Goal: Information Seeking & Learning: Learn about a topic

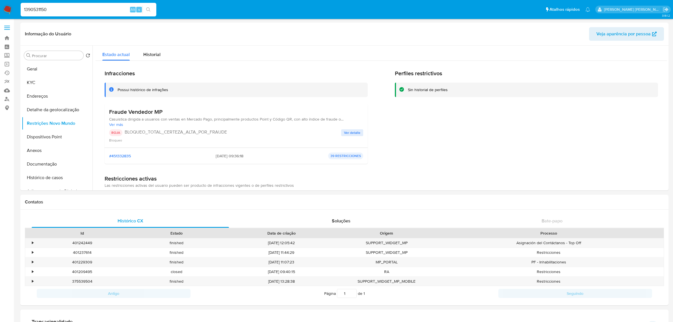
select select "10"
click at [79, 8] on input "1390531150" at bounding box center [89, 9] width 136 height 7
paste input "2264642918"
type input "2264642918"
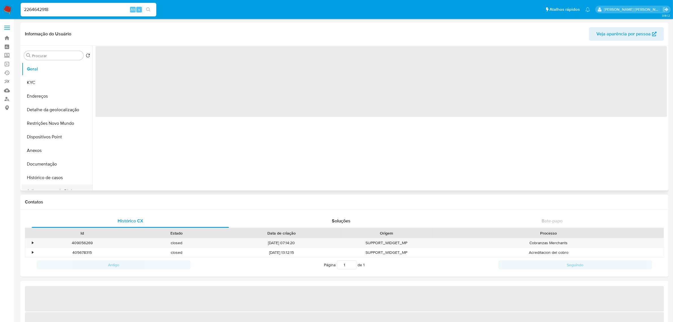
select select "10"
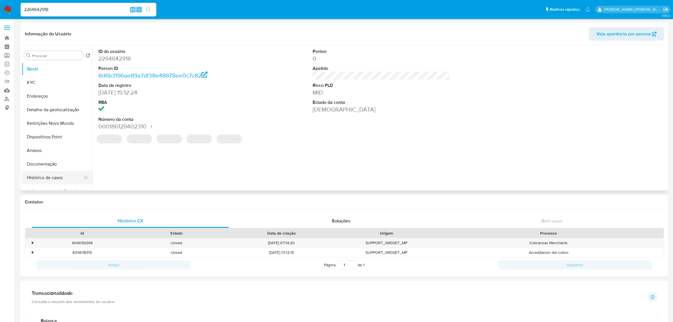
click at [49, 179] on button "Histórico de casos" at bounding box center [55, 178] width 66 height 14
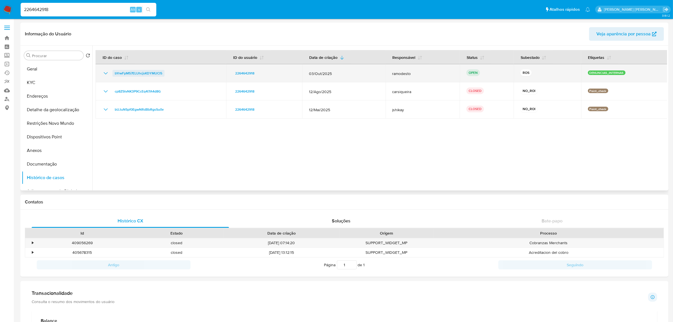
click at [153, 74] on span "bYrwFpM57ELUhcjsKDYMUCl5" at bounding box center [138, 73] width 47 height 7
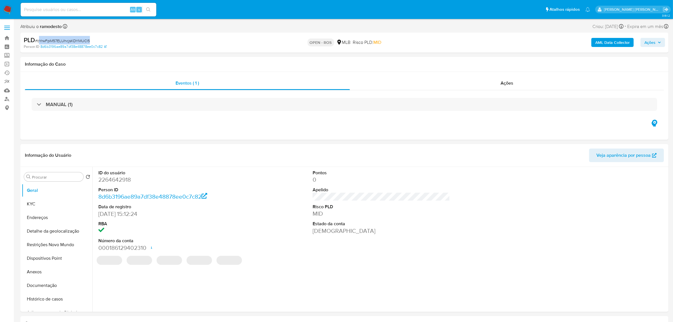
select select "10"
drag, startPoint x: 98, startPoint y: 41, endPoint x: 37, endPoint y: 41, distance: 60.8
click at [37, 41] on div "PLD # bYrwFpM57ELUhcjsKDYMUCl5" at bounding box center [130, 40] width 212 height 8
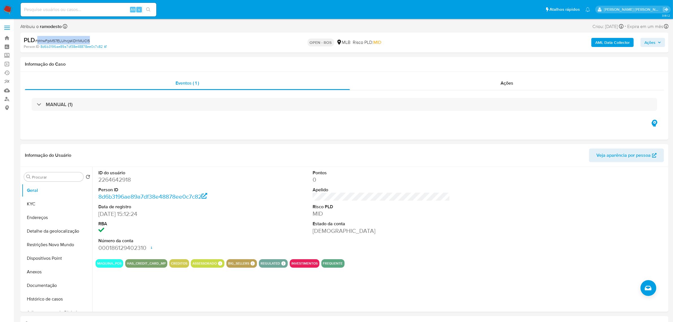
copy span "bYrwFpM57ELUhcjsKDYMUCl5"
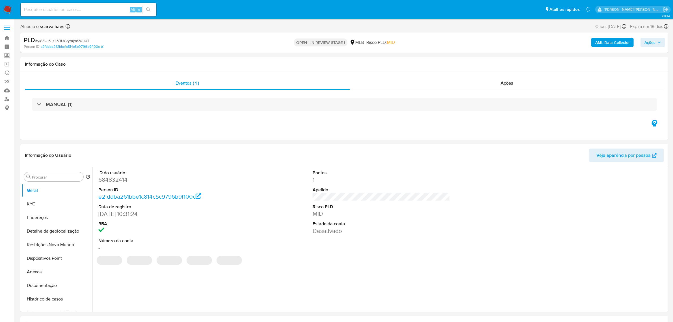
select select "10"
click at [60, 8] on input at bounding box center [89, 9] width 136 height 7
paste input "644267748"
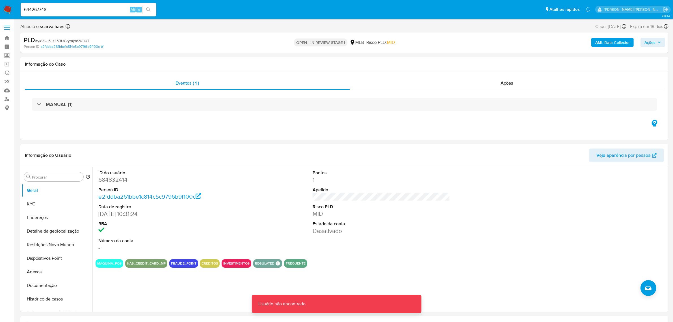
click at [55, 14] on div "644267748 Alt s" at bounding box center [89, 10] width 136 height 14
click at [63, 9] on input "644267748" at bounding box center [89, 9] width 136 height 7
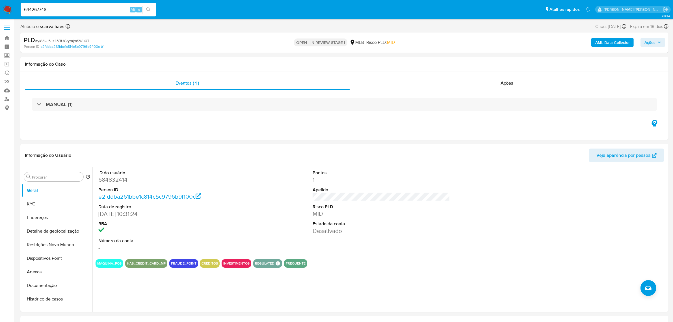
type input "644267748"
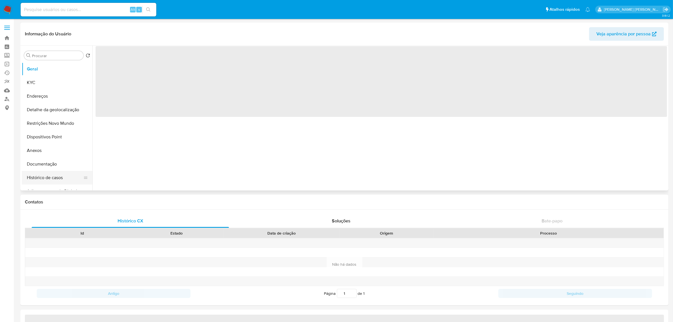
select select "10"
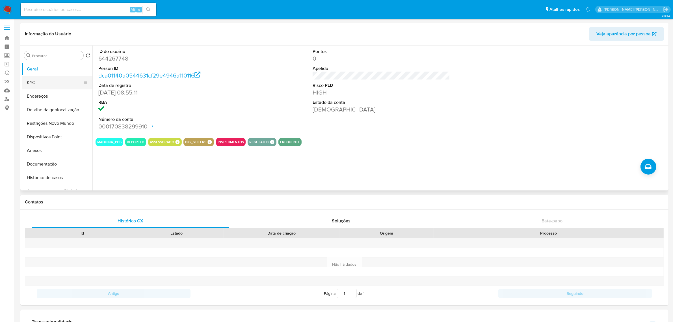
click at [46, 81] on button "KYC" at bounding box center [55, 83] width 66 height 14
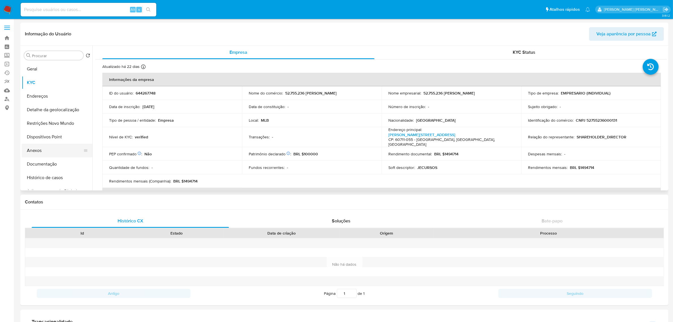
click at [46, 148] on button "Anexos" at bounding box center [55, 151] width 66 height 14
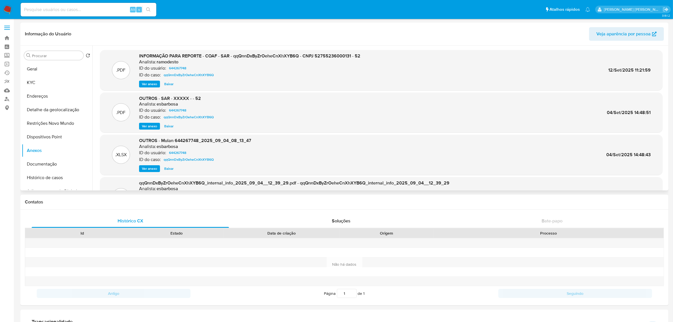
click at [147, 83] on span "Ver anexo" at bounding box center [149, 84] width 15 height 6
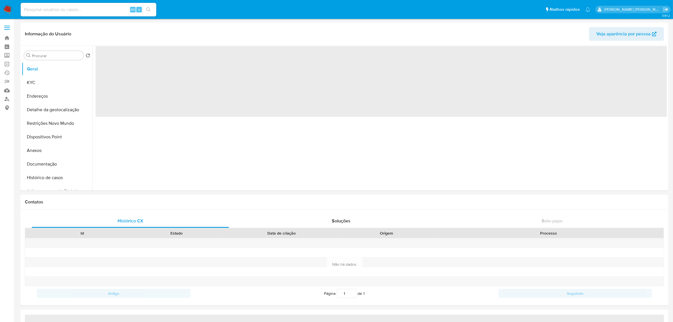
click at [94, 10] on input at bounding box center [89, 9] width 136 height 7
paste input "1754705078"
type input "1754705078"
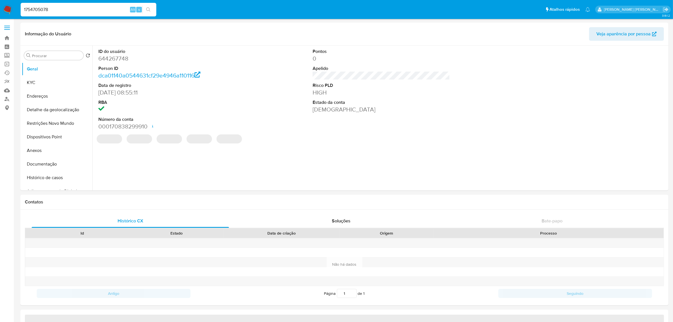
select select "10"
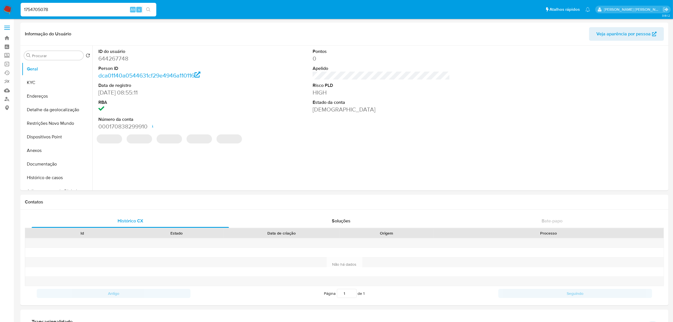
type input "1754705078"
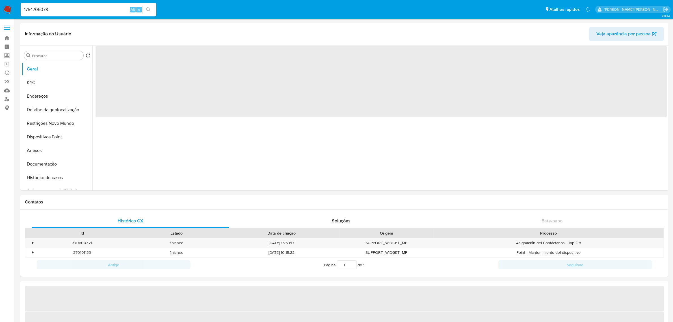
select select "10"
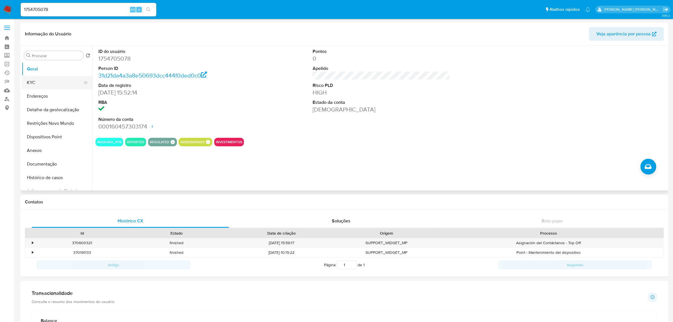
click at [40, 81] on button "KYC" at bounding box center [55, 83] width 66 height 14
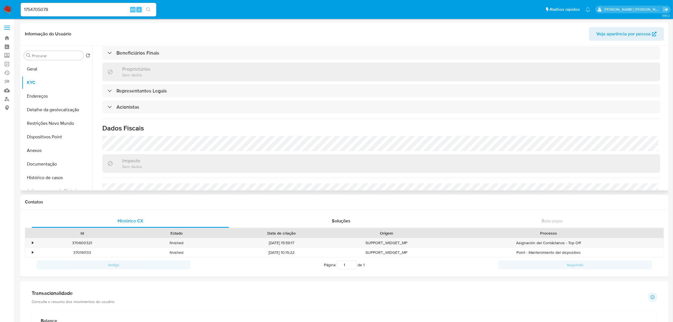
scroll to position [277, 0]
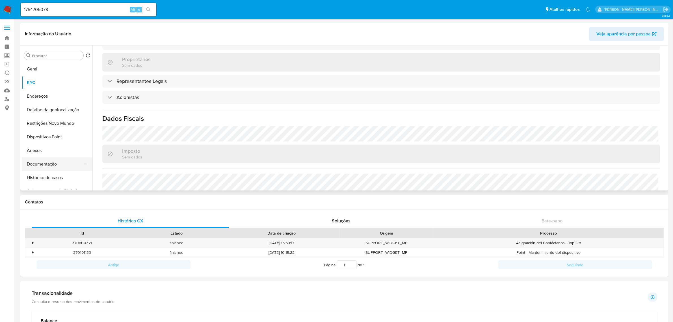
click at [40, 164] on button "Documentação" at bounding box center [55, 164] width 66 height 14
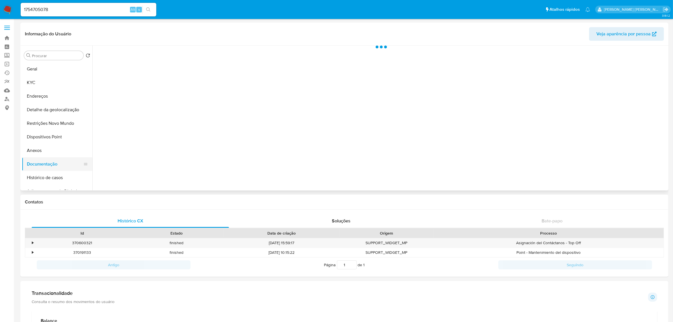
scroll to position [0, 0]
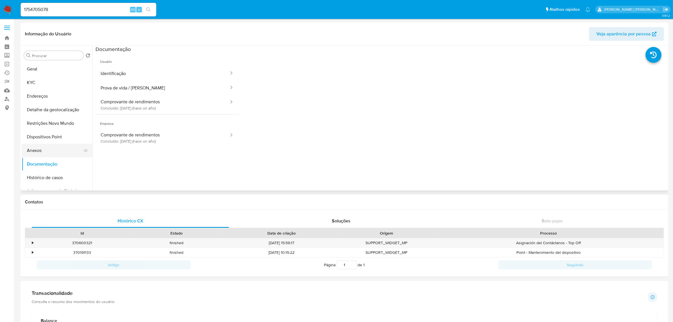
click at [58, 148] on button "Anexos" at bounding box center [55, 151] width 66 height 14
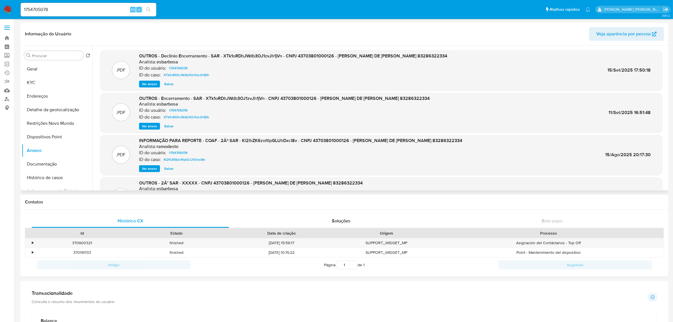
click at [150, 86] on span "Ver anexo" at bounding box center [149, 84] width 15 height 6
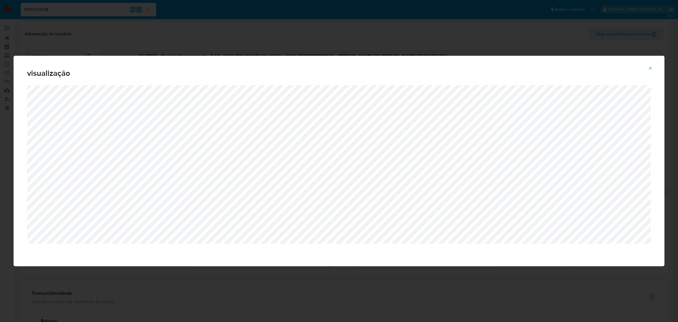
click at [648, 69] on button "Attachment preview" at bounding box center [650, 68] width 12 height 9
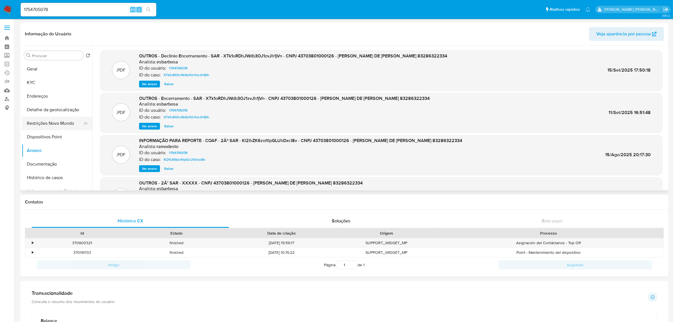
click at [61, 120] on button "Restrições Novo Mundo" at bounding box center [55, 123] width 66 height 14
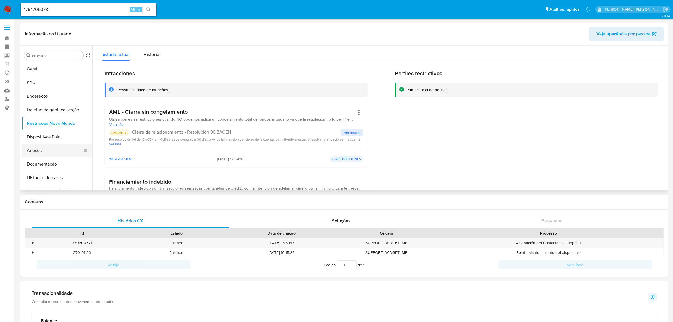
click at [50, 153] on button "Anexos" at bounding box center [55, 151] width 66 height 14
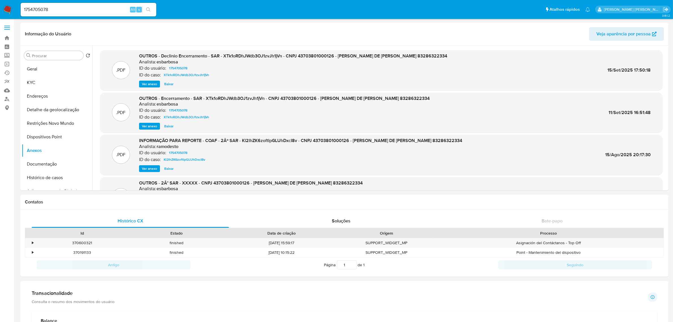
drag, startPoint x: 145, startPoint y: 85, endPoint x: 150, endPoint y: 83, distance: 5.6
click at [145, 85] on span "Ver anexo" at bounding box center [149, 84] width 15 height 6
